Goal: Task Accomplishment & Management: Use online tool/utility

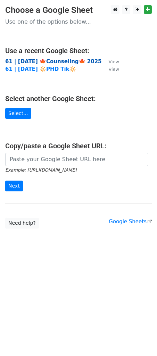
click at [66, 61] on strong "61 | oct 2 🍁Counseling🍁 2025" at bounding box center [53, 61] width 97 height 6
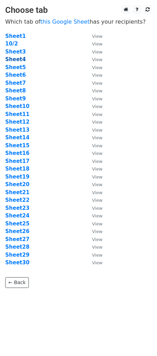
click at [19, 57] on strong "Sheet4" at bounding box center [15, 59] width 20 height 6
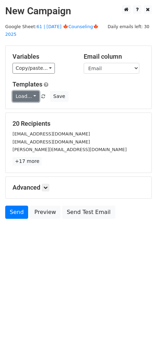
click at [24, 91] on link "Load..." at bounding box center [26, 96] width 27 height 11
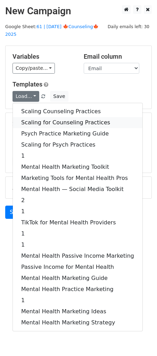
click at [60, 119] on link "Scaling for Counseling Practices" at bounding box center [78, 122] width 130 height 11
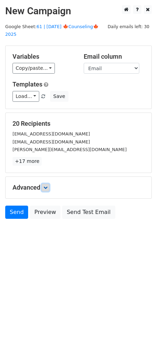
click at [48, 186] on icon at bounding box center [45, 188] width 4 height 4
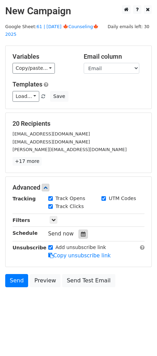
click at [82, 232] on icon at bounding box center [83, 234] width 5 height 5
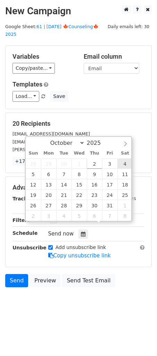
type input "2025-10-04 12:00"
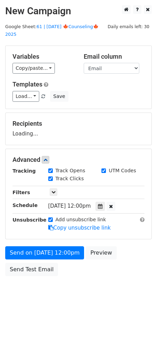
click at [81, 246] on div "Send on Oct 4 at 12:00pm Preview Send Test Email" at bounding box center [78, 262] width 157 height 33
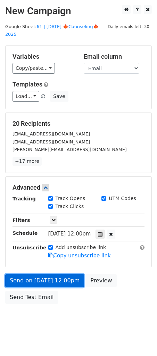
click at [58, 274] on link "Send on Oct 4 at 12:00pm" at bounding box center [44, 280] width 79 height 13
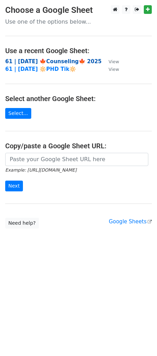
click at [31, 60] on strong "61 | [DATE] 🍁Counseling🍁 2025" at bounding box center [53, 61] width 97 height 6
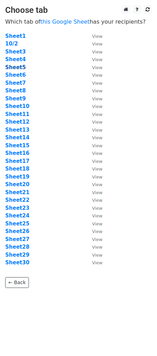
click at [11, 67] on strong "Sheet5" at bounding box center [15, 67] width 20 height 6
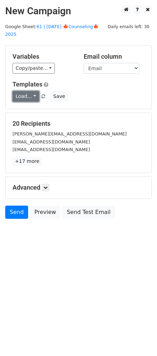
click at [29, 91] on link "Load..." at bounding box center [26, 96] width 27 height 11
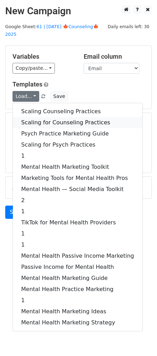
click at [44, 117] on link "Scaling for Counseling Practices" at bounding box center [78, 122] width 130 height 11
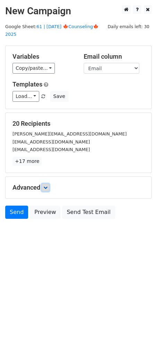
click at [46, 186] on icon at bounding box center [45, 188] width 4 height 4
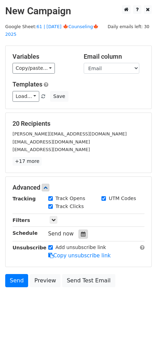
click at [81, 232] on icon at bounding box center [83, 234] width 5 height 5
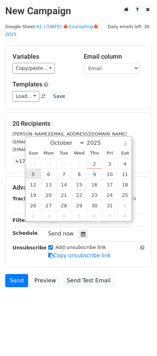
type input "[DATE] 12:00"
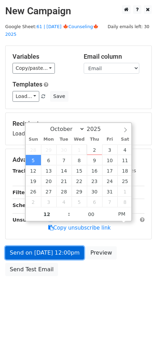
click at [43, 247] on link "Send on [DATE] 12:00pm" at bounding box center [44, 252] width 79 height 13
